Goal: Communication & Community: Answer question/provide support

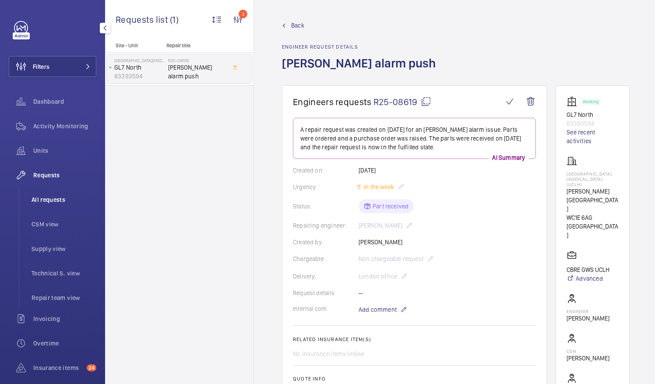
click at [50, 199] on span "All requests" at bounding box center [64, 199] width 65 height 9
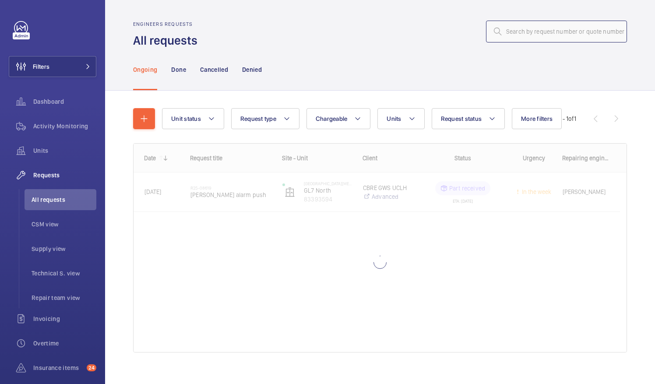
click at [513, 32] on input "text" at bounding box center [556, 32] width 141 height 22
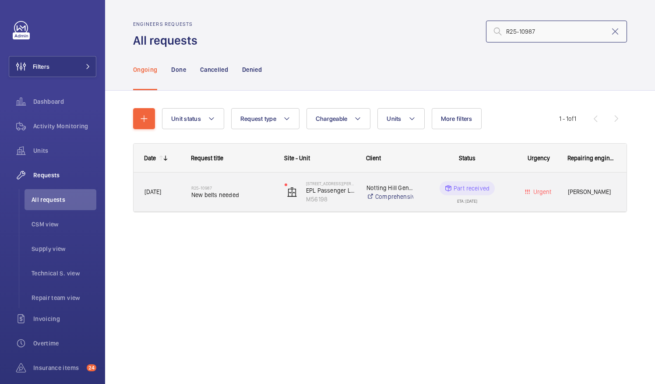
type input "R25-10987"
click at [218, 196] on span "New belts needed" at bounding box center [232, 195] width 82 height 9
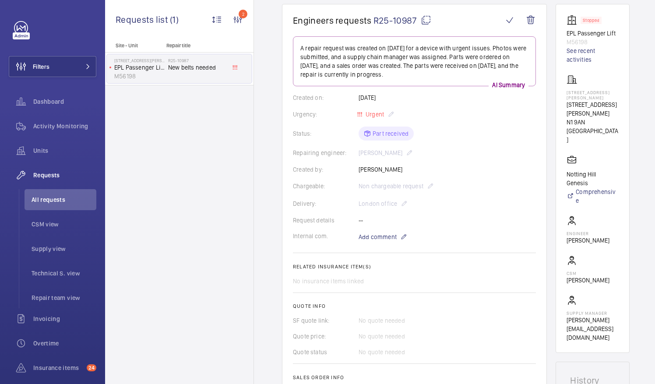
scroll to position [88, 0]
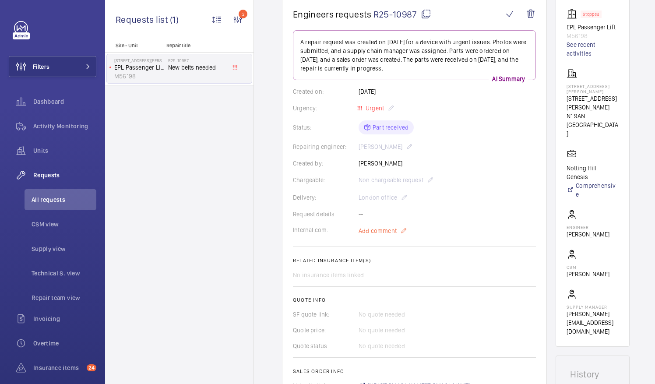
click at [379, 230] on span "Add comment" at bounding box center [378, 231] width 38 height 9
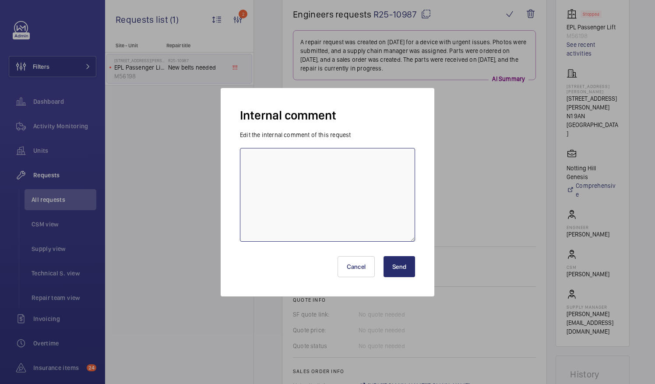
click at [265, 159] on textarea at bounding box center [327, 195] width 175 height 94
paste textarea "This im waiting for a date from [PERSON_NAME] and [PERSON_NAME] when they can do"
type textarea "This im waiting for a date from [PERSON_NAME] and [PERSON_NAME] when they can d…"
click at [402, 269] on button "Send" at bounding box center [400, 266] width 32 height 21
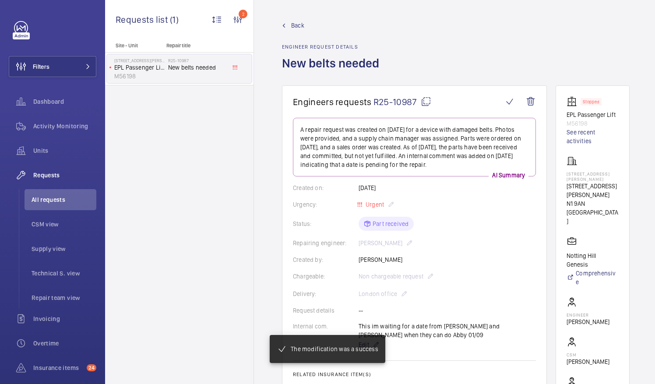
click at [423, 103] on mat-icon at bounding box center [426, 101] width 11 height 11
